Goal: Contribute content: Contribute content

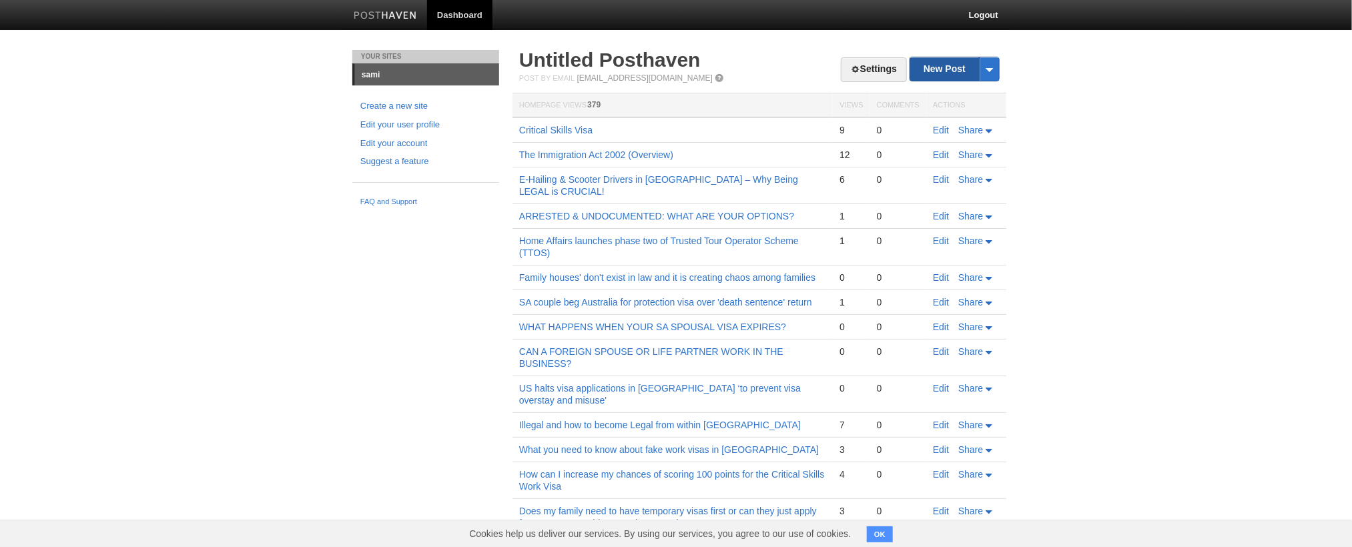
click at [954, 69] on link "New Post" at bounding box center [954, 68] width 89 height 23
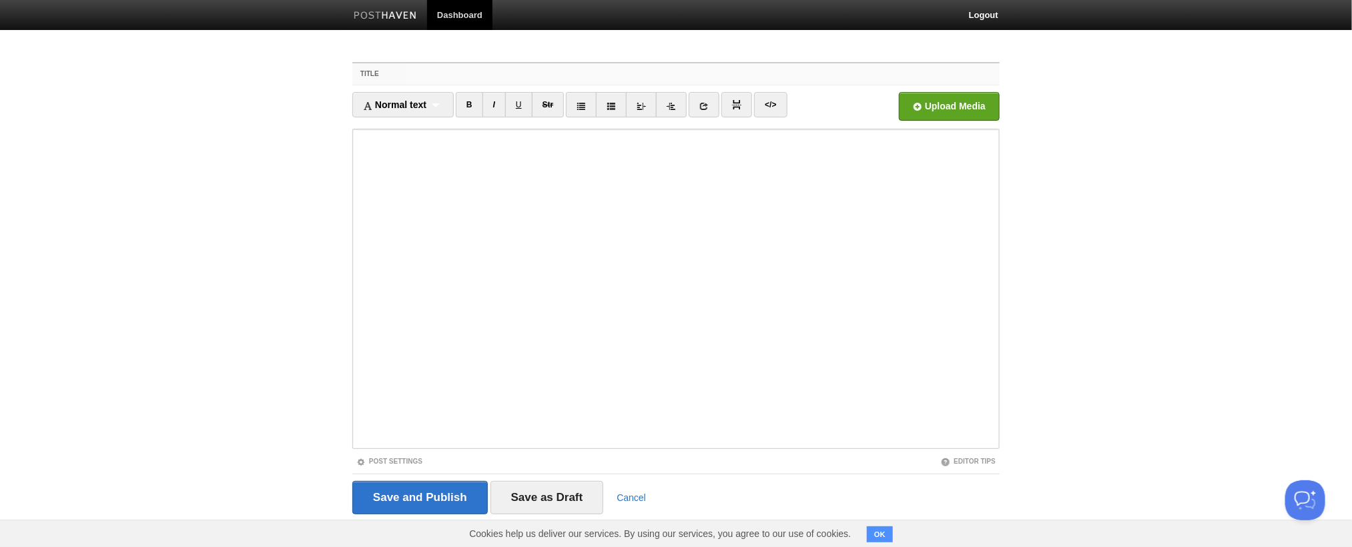
click at [704, 73] on input "Title" at bounding box center [702, 73] width 593 height 21
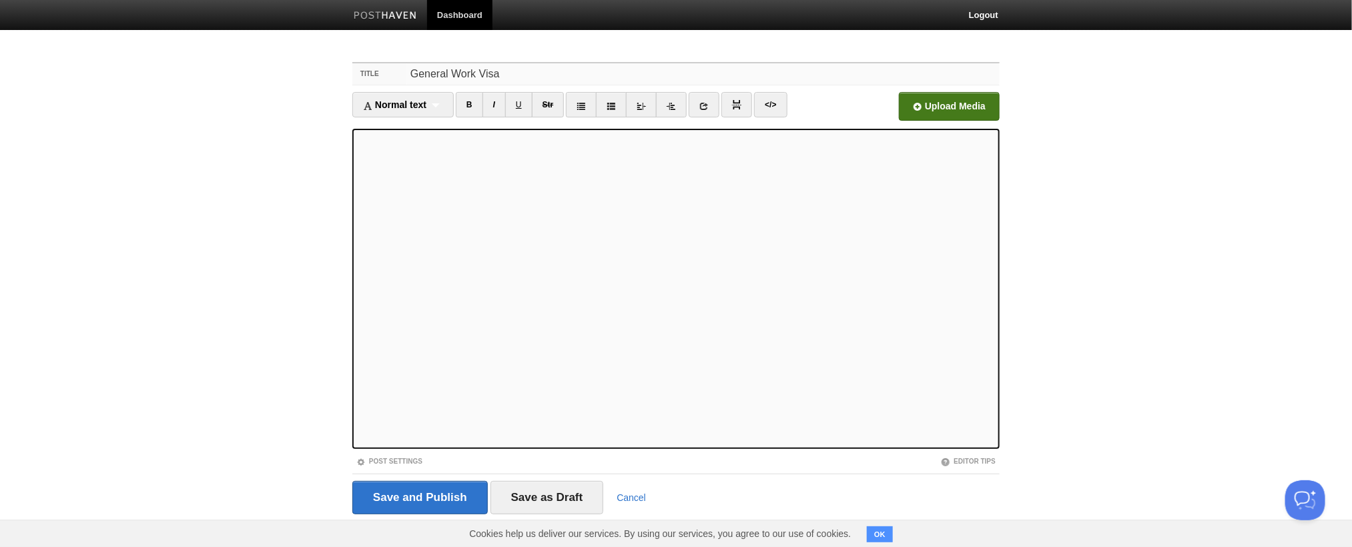
type input "General Work Visa"
click at [949, 106] on input "file" at bounding box center [546, 110] width 1011 height 68
click at [421, 498] on input "Save and Publish" at bounding box center [419, 497] width 135 height 33
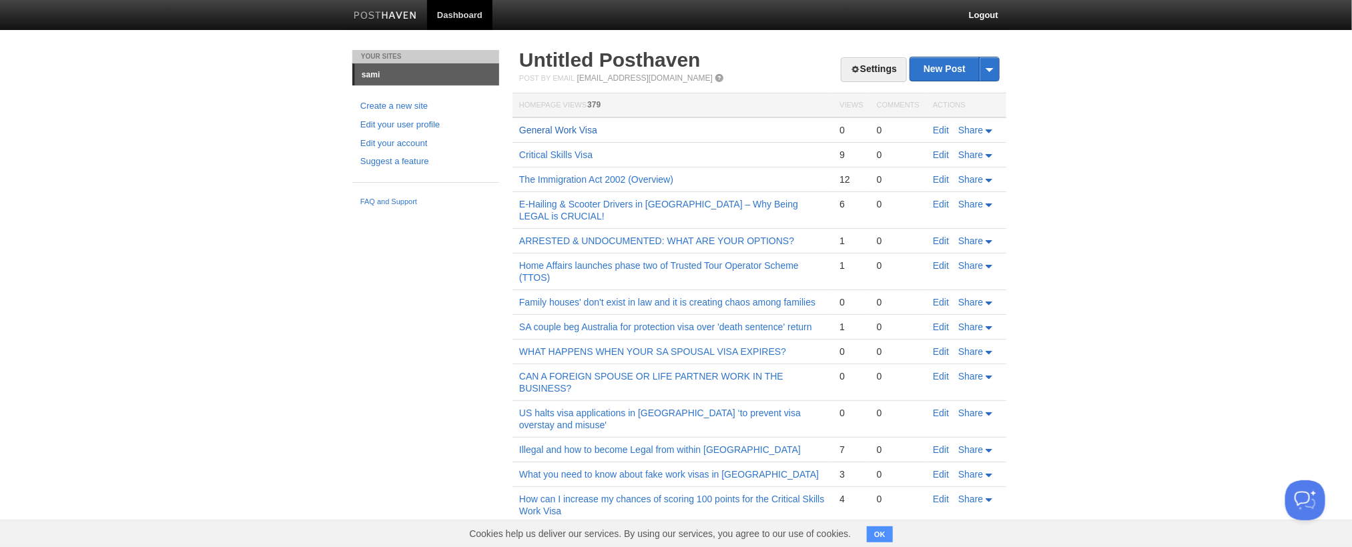
click at [519, 125] on link "General Work Visa" at bounding box center [558, 130] width 78 height 11
